Goal: Information Seeking & Learning: Find specific fact

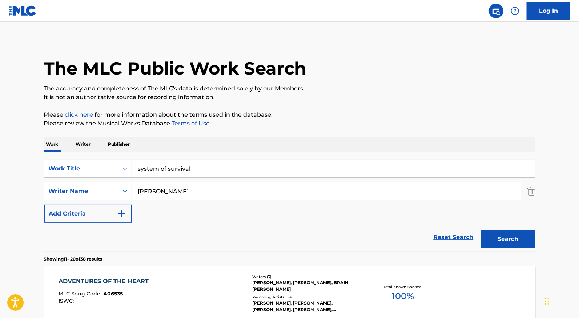
click at [174, 170] on input "system of survival" at bounding box center [333, 168] width 403 height 17
click at [173, 169] on input "system of survival" at bounding box center [333, 168] width 403 height 17
click at [173, 168] on input "system of [PERSON_NAME]" at bounding box center [333, 168] width 403 height 17
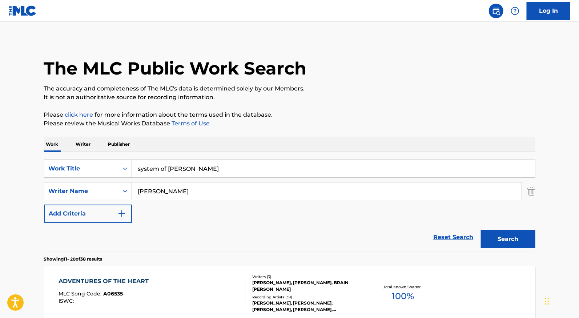
click at [173, 168] on input "system of [PERSON_NAME]" at bounding box center [333, 168] width 403 height 17
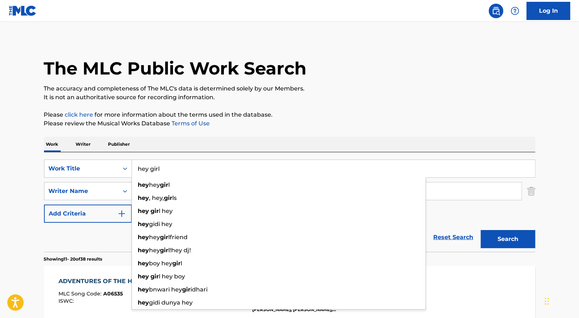
type input "hey girl"
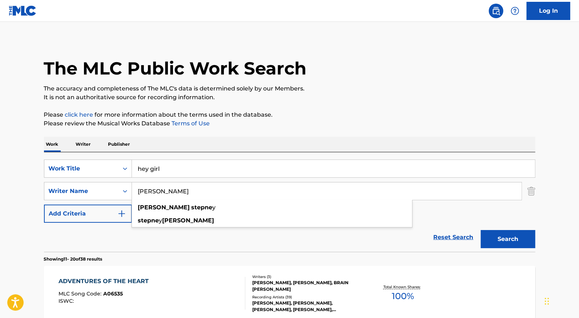
click at [481, 230] on button "Search" at bounding box center [508, 239] width 54 height 18
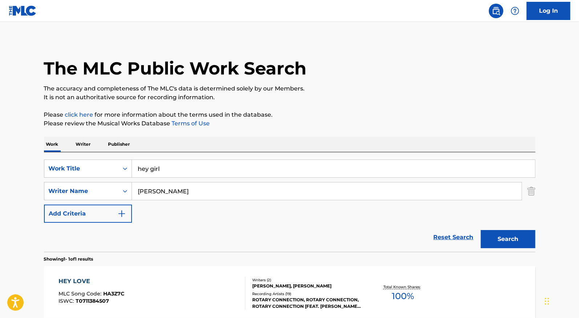
scroll to position [77, 0]
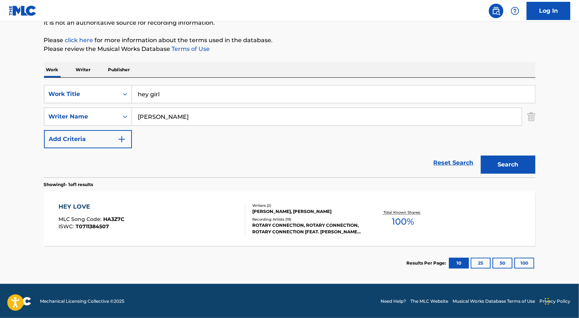
click at [167, 100] on input "hey girl" at bounding box center [333, 93] width 403 height 17
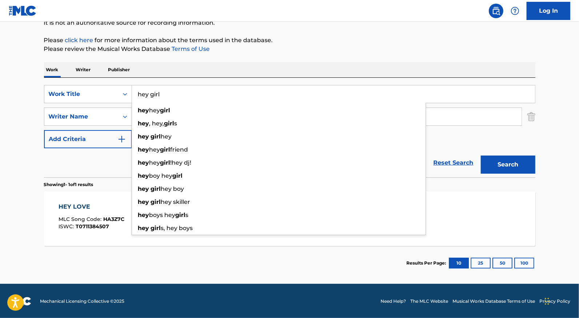
click at [185, 65] on div "Work Writer Publisher" at bounding box center [289, 69] width 491 height 15
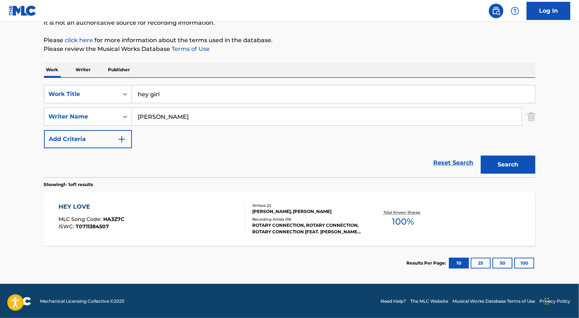
click at [180, 119] on input "[PERSON_NAME]" at bounding box center [326, 116] width 389 height 17
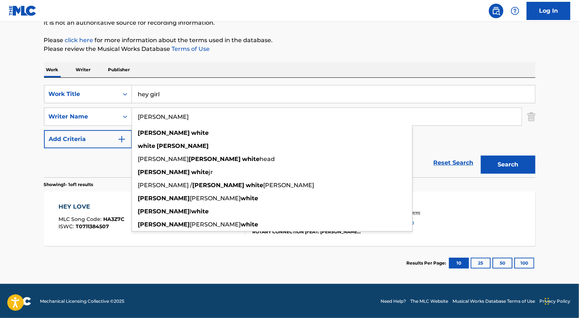
type input "[PERSON_NAME]"
click at [481, 155] on button "Search" at bounding box center [508, 164] width 54 height 18
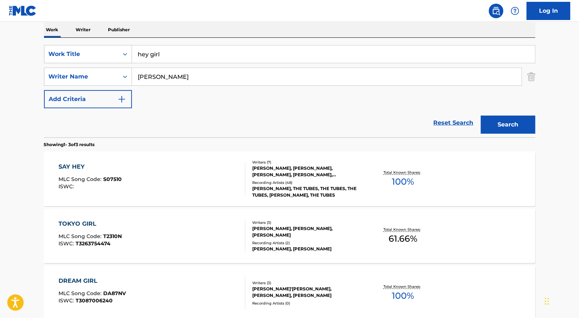
scroll to position [0, 0]
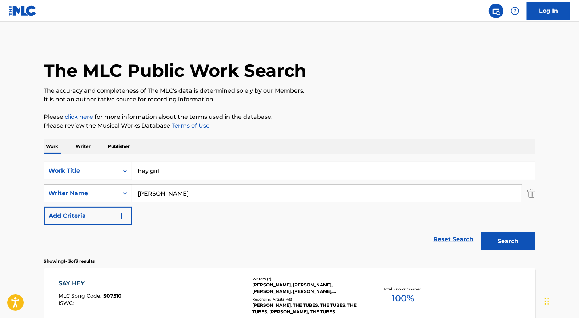
click at [197, 163] on input "hey girl" at bounding box center [333, 170] width 403 height 17
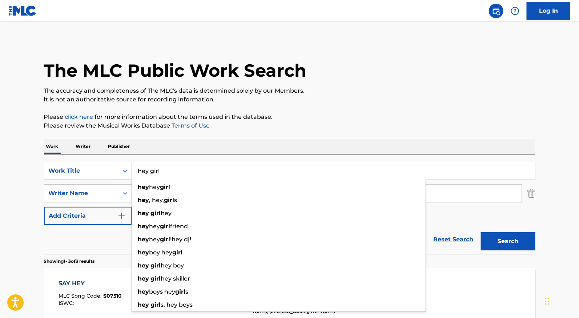
click at [197, 163] on input "hey girl" at bounding box center [333, 170] width 403 height 17
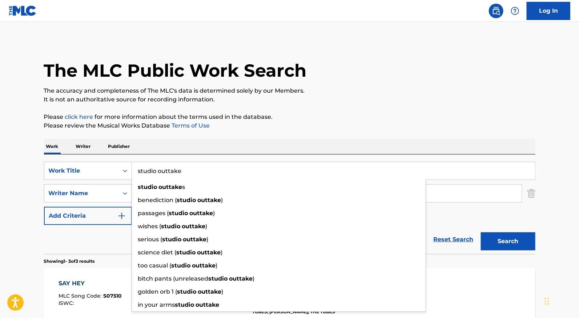
type input "studio outtake"
click at [481, 232] on button "Search" at bounding box center [508, 241] width 54 height 18
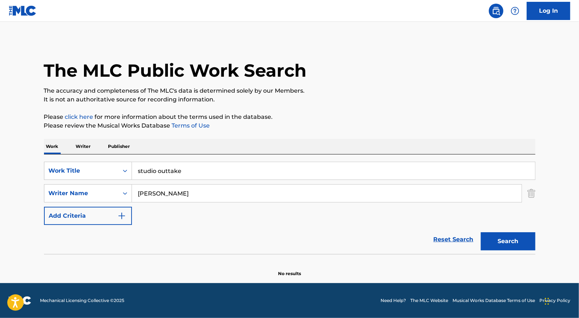
click at [165, 193] on input "[PERSON_NAME]" at bounding box center [326, 193] width 389 height 17
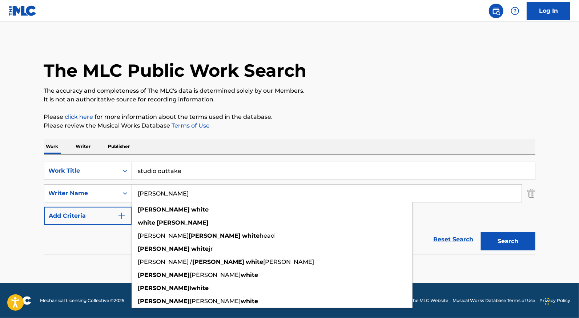
click at [165, 193] on input "[PERSON_NAME]" at bounding box center [326, 193] width 389 height 17
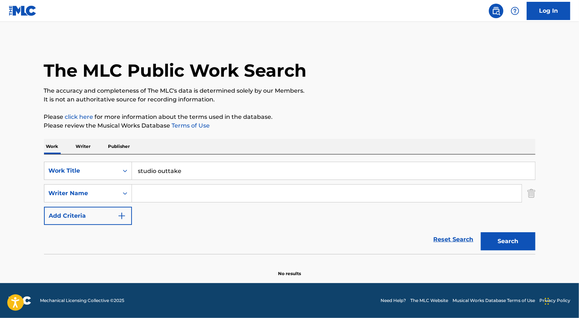
click at [169, 173] on input "studio outtake" at bounding box center [333, 170] width 403 height 17
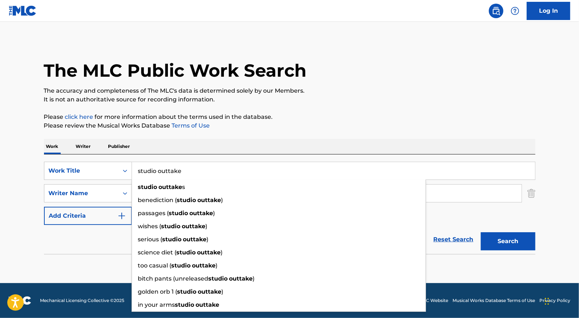
click at [169, 173] on input "studio outtake" at bounding box center [333, 170] width 403 height 17
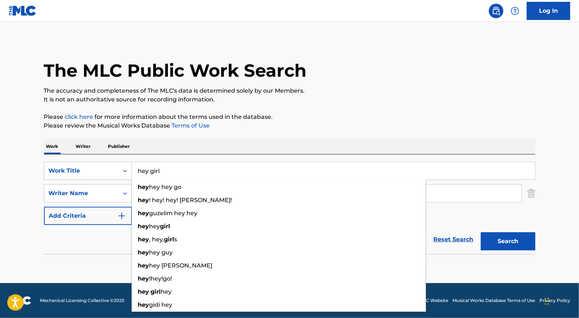
type input "hey girl"
click at [258, 138] on div "The MLC Public Work Search The accuracy and completeness of The MLC's data is d…" at bounding box center [289, 158] width 509 height 237
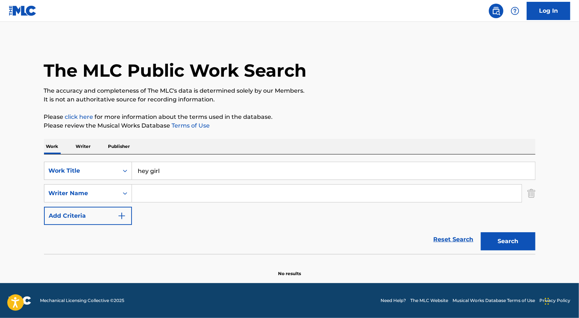
click at [176, 190] on input "Search Form" at bounding box center [326, 193] width 389 height 17
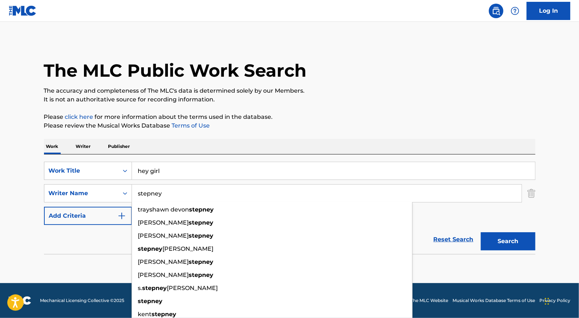
type input "stepney"
click at [481, 232] on button "Search" at bounding box center [508, 241] width 54 height 18
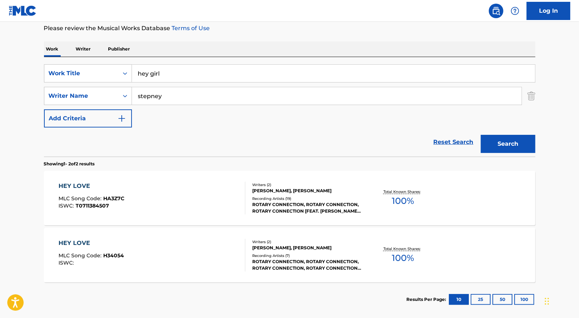
scroll to position [68, 0]
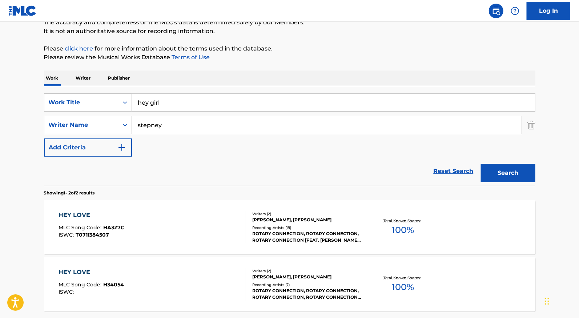
click at [164, 101] on input "hey girl" at bounding box center [333, 102] width 403 height 17
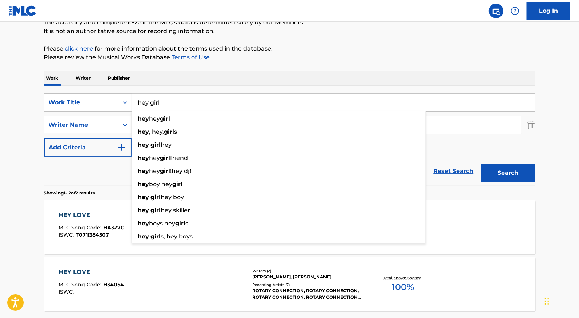
click at [164, 101] on input "hey girl" at bounding box center [333, 102] width 403 height 17
click at [163, 101] on input "hey girl" at bounding box center [333, 102] width 403 height 17
click at [163, 100] on input "hey girl" at bounding box center [333, 102] width 403 height 17
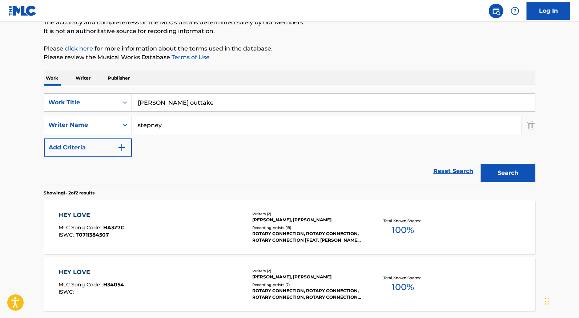
click at [481, 164] on button "Search" at bounding box center [508, 173] width 54 height 18
click at [137, 105] on input "[PERSON_NAME] outtake" at bounding box center [333, 102] width 403 height 17
click at [142, 105] on input "[PERSON_NAME] outtake" at bounding box center [333, 102] width 403 height 17
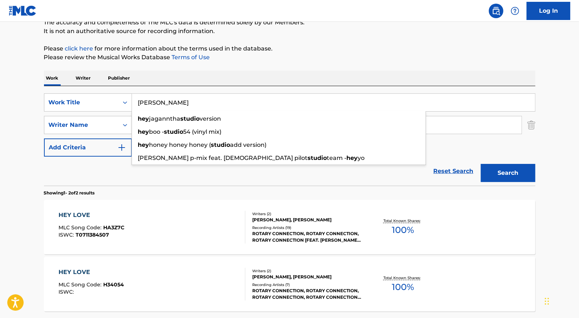
click at [141, 105] on input "[PERSON_NAME]" at bounding box center [333, 102] width 403 height 17
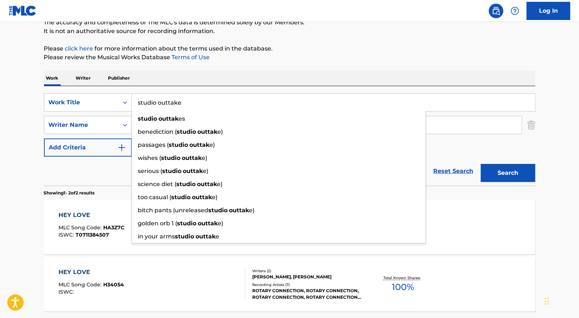
click at [481, 164] on button "Search" at bounding box center [508, 173] width 54 height 18
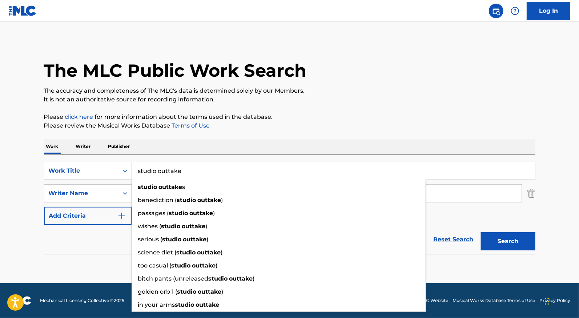
click at [166, 174] on input "studio outtake" at bounding box center [333, 170] width 403 height 17
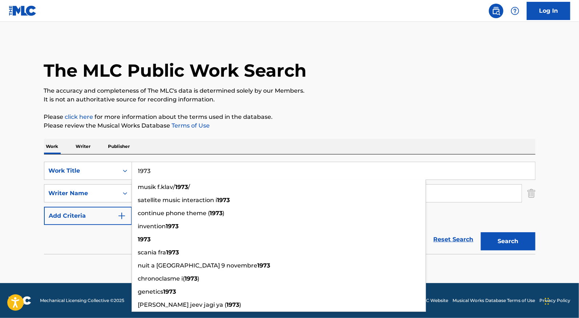
type input "1973"
click at [481, 232] on button "Search" at bounding box center [508, 241] width 54 height 18
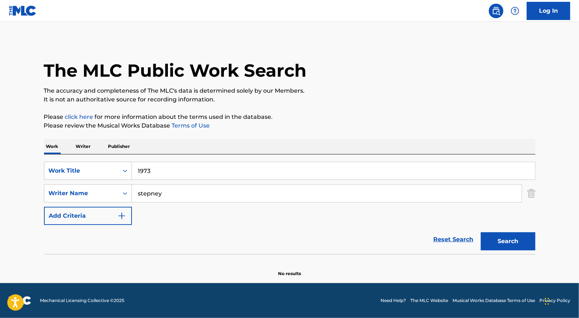
click at [518, 236] on button "Search" at bounding box center [508, 241] width 54 height 18
click at [173, 187] on input "stepney" at bounding box center [326, 193] width 389 height 17
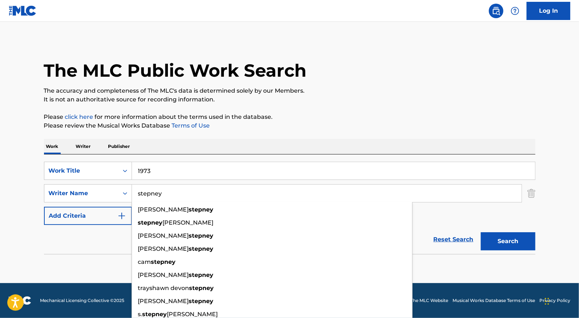
click at [173, 187] on input "stepney" at bounding box center [326, 193] width 389 height 17
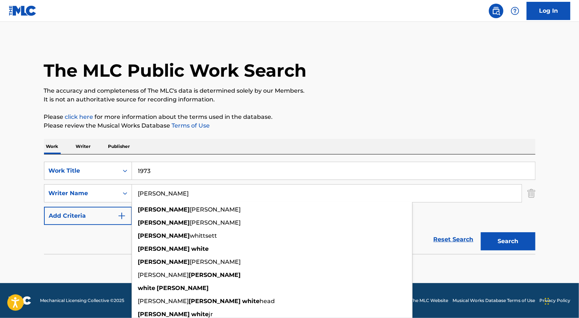
type input "[PERSON_NAME]"
click at [481, 232] on button "Search" at bounding box center [508, 241] width 54 height 18
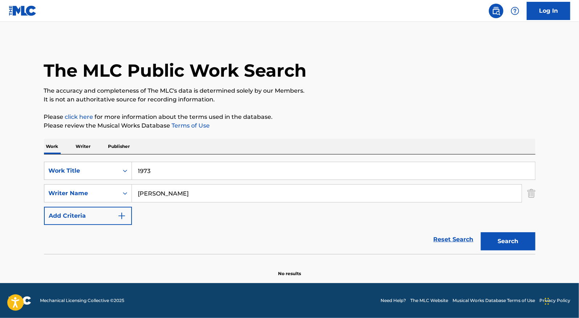
click at [295, 169] on input "1973" at bounding box center [333, 170] width 403 height 17
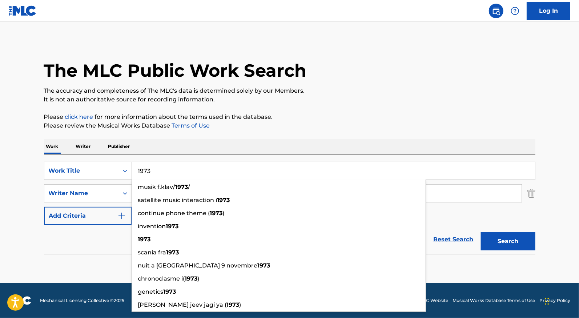
click at [295, 169] on input "1973" at bounding box center [333, 170] width 403 height 17
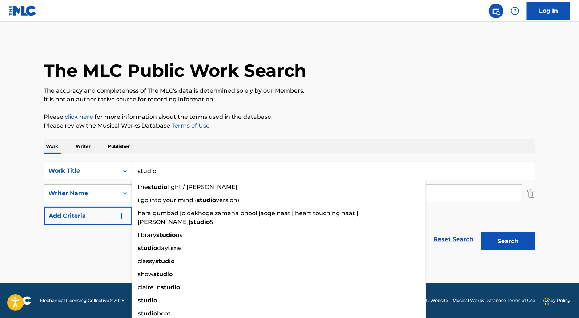
click at [481, 232] on button "Search" at bounding box center [508, 241] width 54 height 18
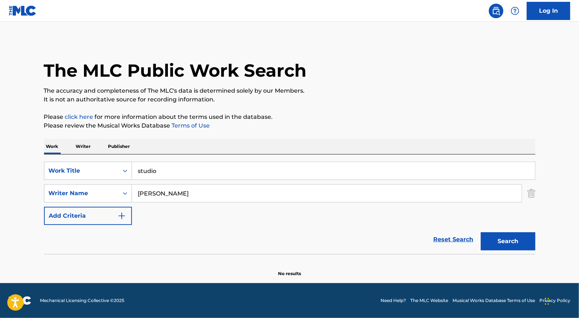
click at [187, 174] on input "studio" at bounding box center [333, 170] width 403 height 17
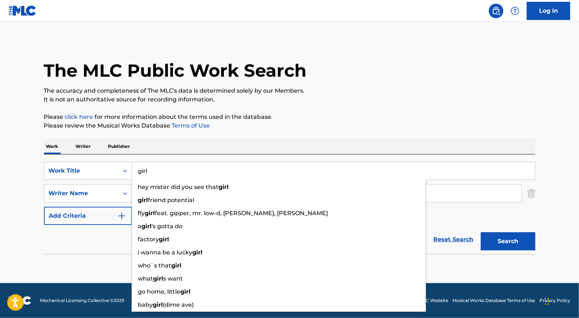
click at [481, 232] on button "Search" at bounding box center [508, 241] width 54 height 18
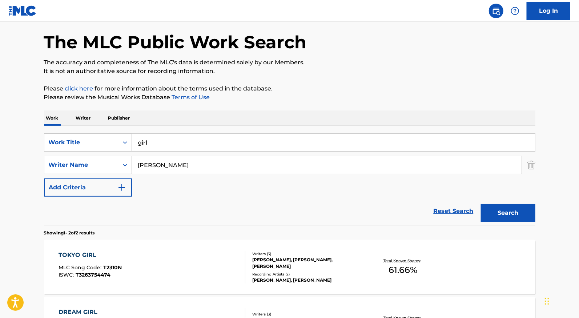
scroll to position [2, 0]
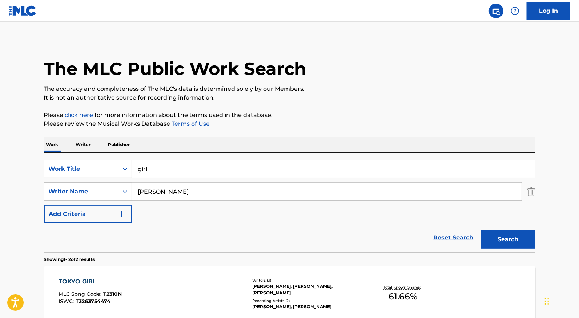
click at [161, 165] on input "girl" at bounding box center [333, 168] width 403 height 17
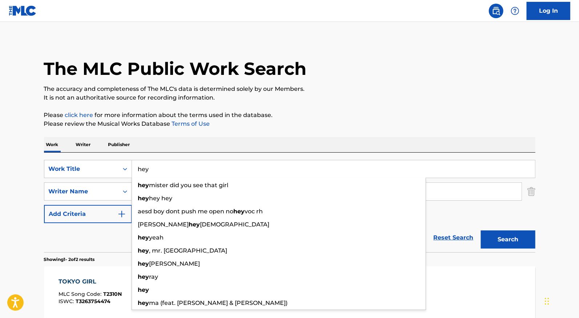
click at [481, 230] on button "Search" at bounding box center [508, 239] width 54 height 18
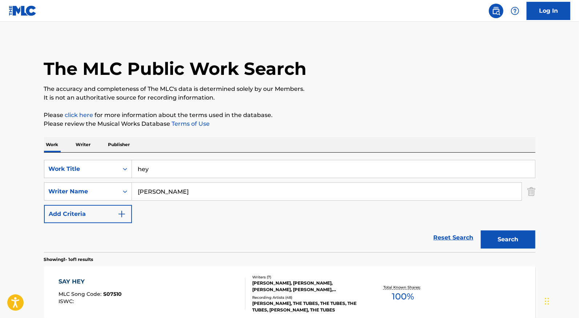
scroll to position [77, 0]
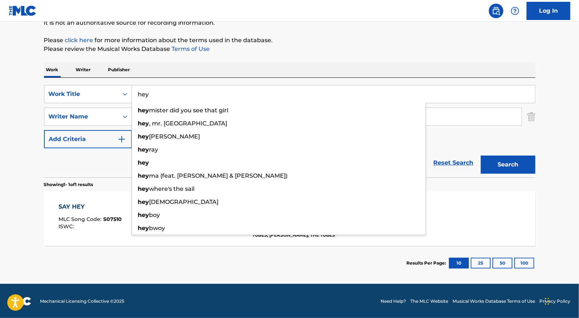
click at [170, 92] on input "hey" at bounding box center [333, 93] width 403 height 17
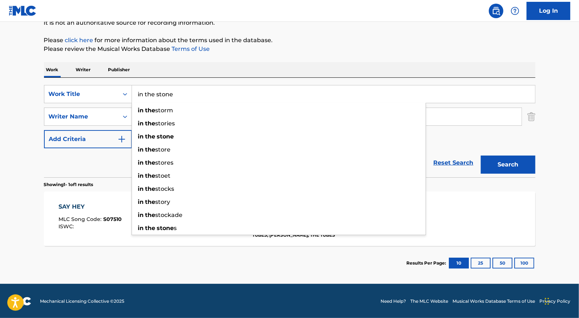
type input "in the stone"
click at [481, 155] on button "Search" at bounding box center [508, 164] width 54 height 18
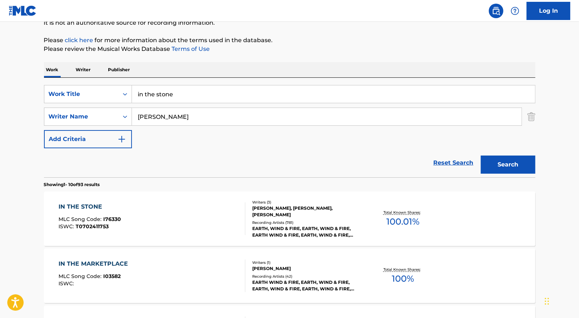
click at [210, 224] on div "IN THE STONE MLC Song Code : I76330 ISWC : T0702411753" at bounding box center [151, 218] width 187 height 33
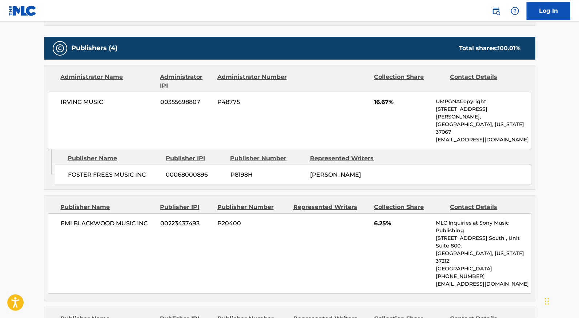
scroll to position [320, 0]
